Goal: Task Accomplishment & Management: Use online tool/utility

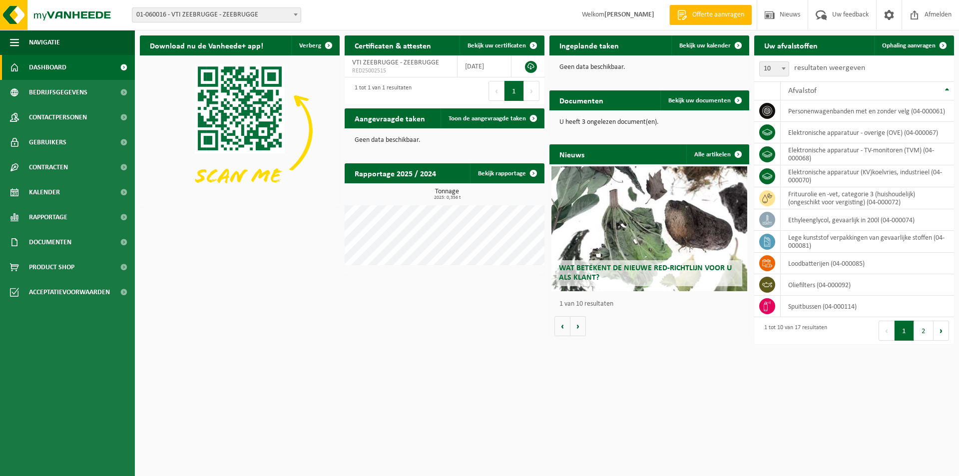
click at [280, 16] on span "01-060016 - VTI ZEEBRUGGE - ZEEBRUGGE" at bounding box center [216, 15] width 168 height 14
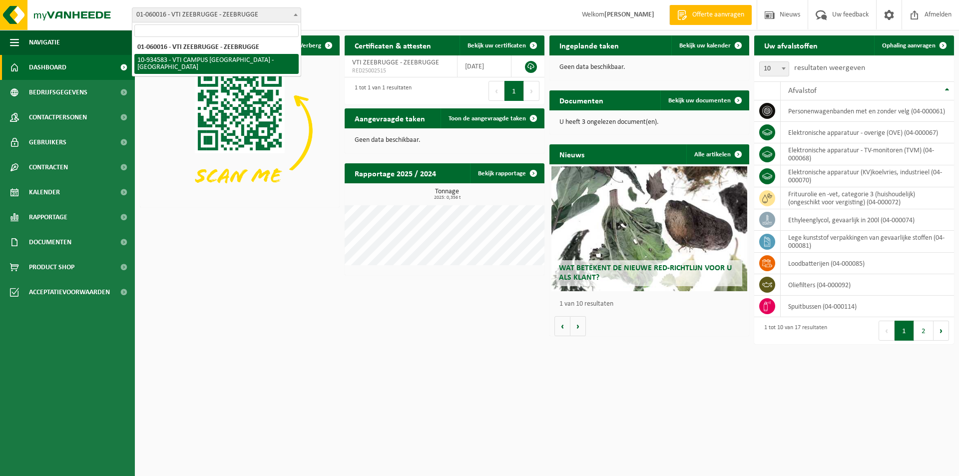
select select "136250"
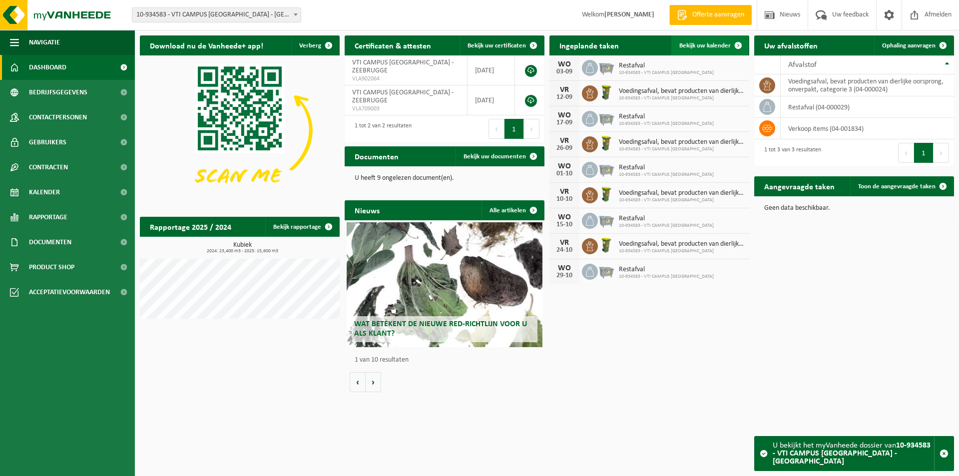
click at [695, 45] on span "Bekijk uw kalender" at bounding box center [704, 45] width 51 height 6
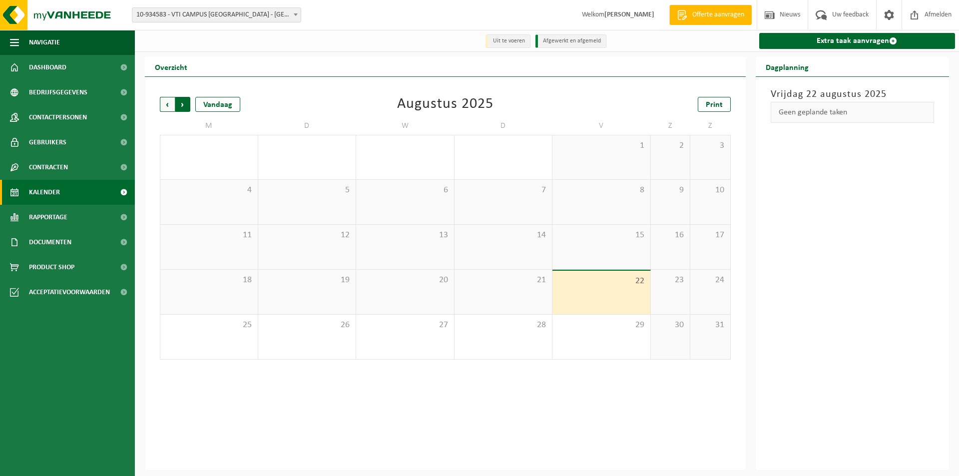
click at [167, 107] on span "Vorige" at bounding box center [167, 104] width 15 height 15
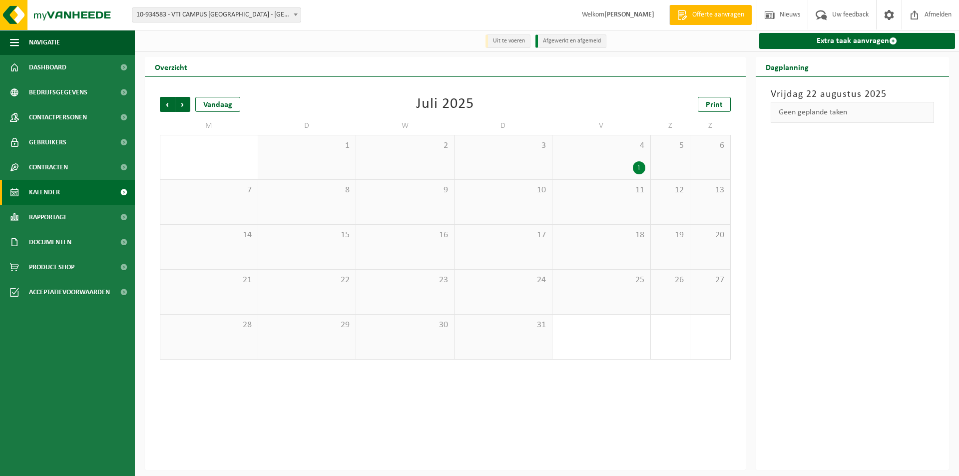
click at [167, 107] on span "Vorige" at bounding box center [167, 104] width 15 height 15
click at [722, 101] on span "Print" at bounding box center [714, 105] width 17 height 8
click at [185, 101] on span "Volgende" at bounding box center [182, 104] width 15 height 15
click at [708, 101] on span "Print" at bounding box center [714, 105] width 17 height 8
click at [186, 106] on span "Volgende" at bounding box center [182, 104] width 15 height 15
